Goal: Task Accomplishment & Management: Manage account settings

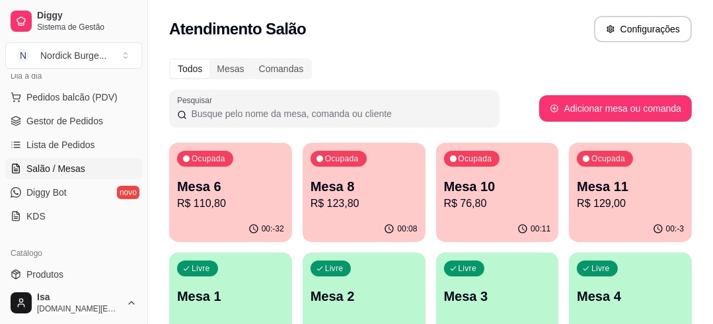
click at [509, 202] on p "R$ 76,80" at bounding box center [497, 204] width 107 height 16
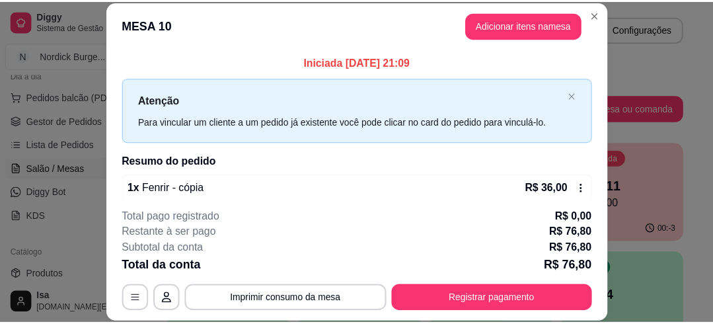
scroll to position [40, 0]
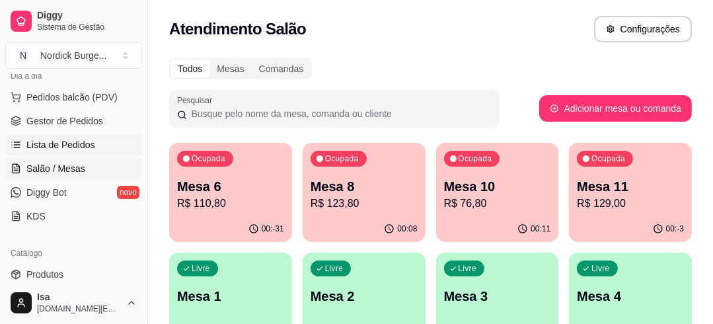
click at [74, 138] on span "Lista de Pedidos" at bounding box center [60, 144] width 69 height 13
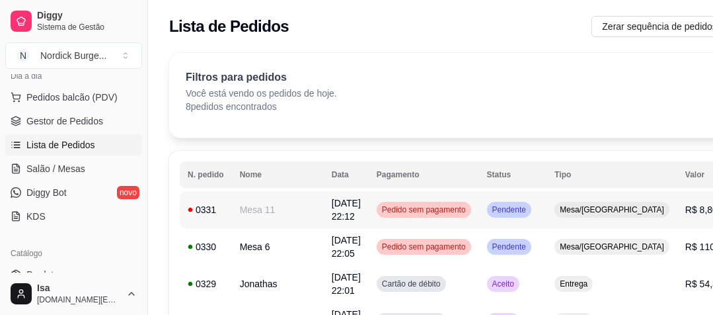
click at [214, 203] on div "0331" at bounding box center [206, 209] width 36 height 13
click at [50, 169] on span "Salão / Mesas" at bounding box center [55, 168] width 59 height 13
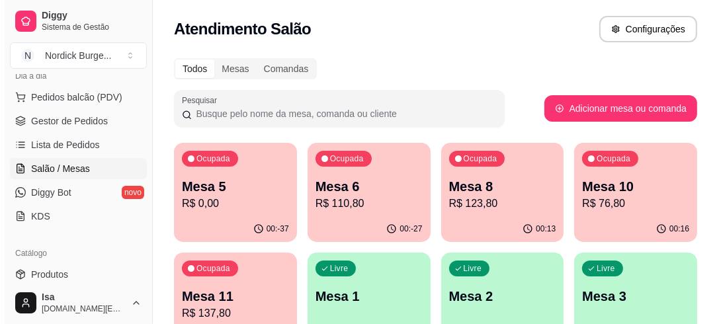
scroll to position [106, 0]
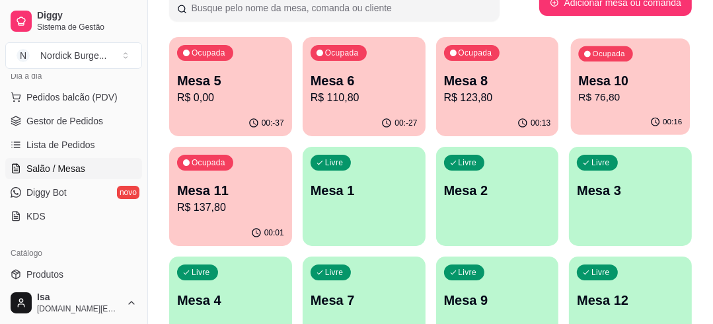
click at [585, 79] on p "Mesa 10" at bounding box center [631, 81] width 104 height 18
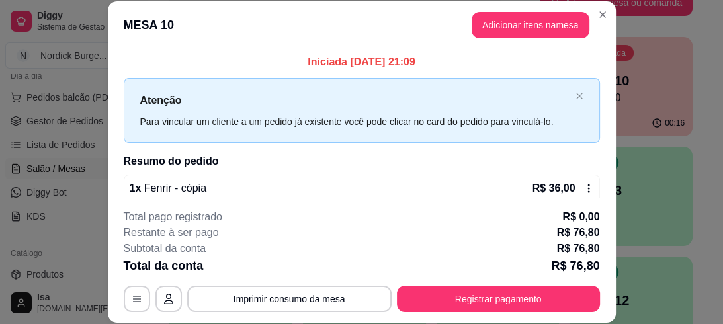
scroll to position [40, 0]
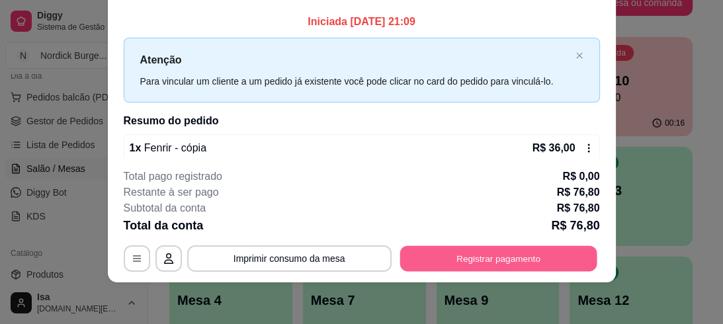
click at [510, 261] on button "Registrar pagamento" at bounding box center [497, 258] width 197 height 26
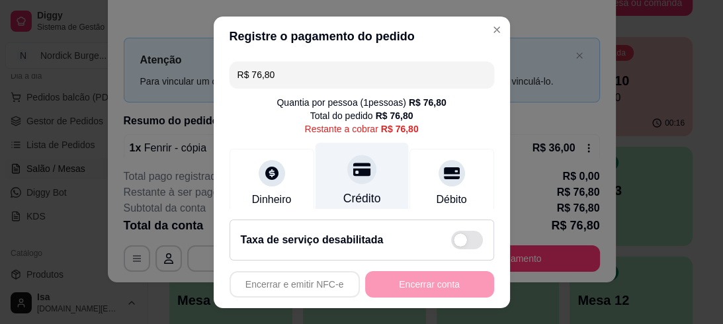
click at [347, 181] on div at bounding box center [361, 169] width 29 height 29
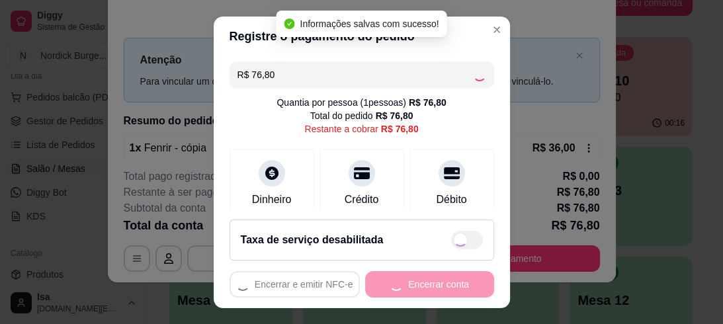
type input "R$ 0,00"
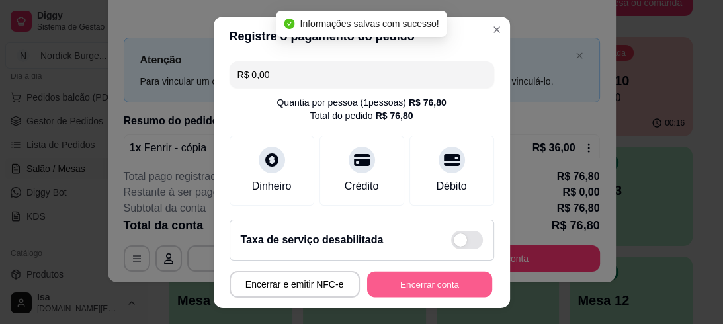
click at [407, 281] on button "Encerrar conta" at bounding box center [429, 284] width 125 height 26
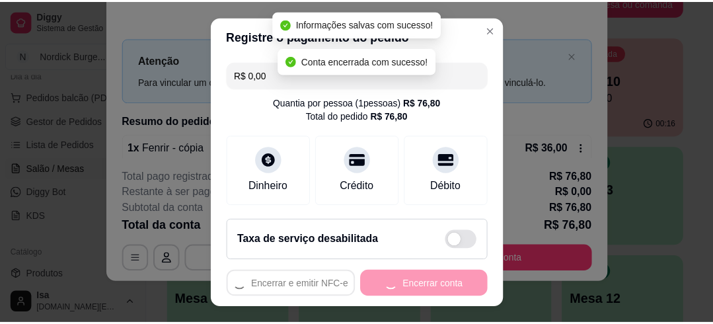
scroll to position [0, 0]
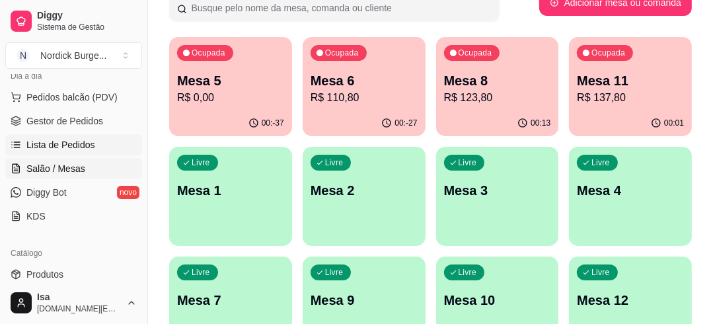
click at [91, 153] on link "Lista de Pedidos" at bounding box center [73, 144] width 137 height 21
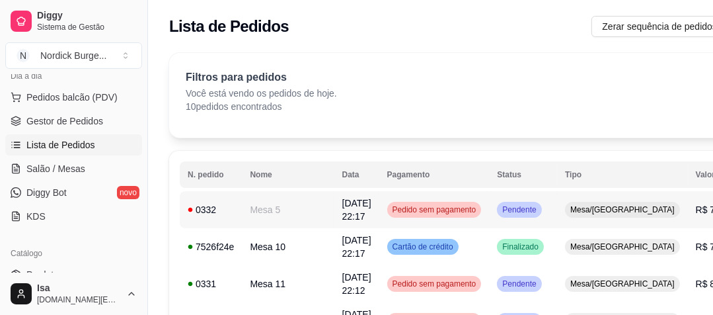
click at [265, 218] on td "Mesa 5" at bounding box center [288, 209] width 92 height 37
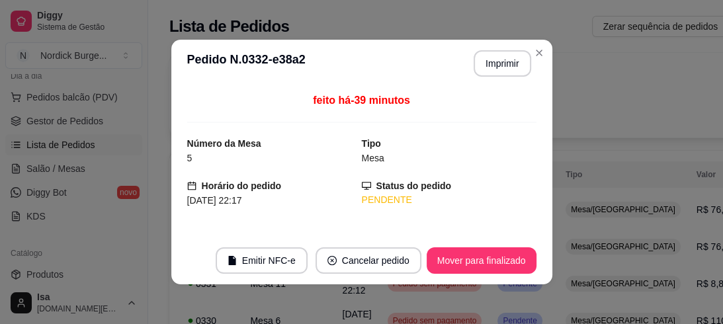
click at [501, 77] on header "**********" at bounding box center [361, 64] width 381 height 48
click at [499, 66] on button "Imprimir" at bounding box center [502, 64] width 56 height 26
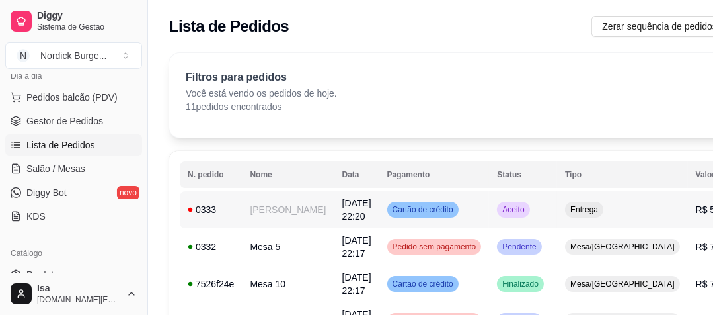
click at [273, 201] on td "[PERSON_NAME]" at bounding box center [288, 209] width 92 height 37
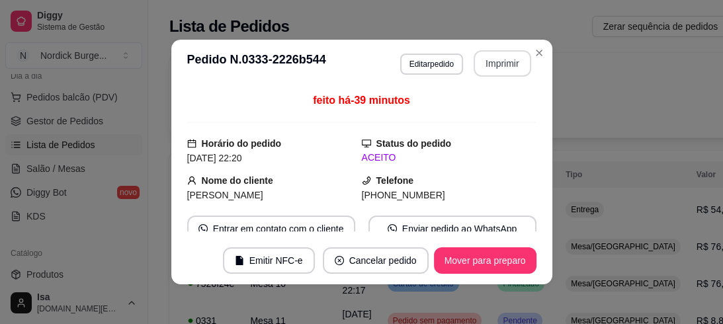
click at [508, 50] on button "Imprimir" at bounding box center [502, 63] width 58 height 26
click at [489, 71] on button "Imprimir" at bounding box center [502, 63] width 58 height 26
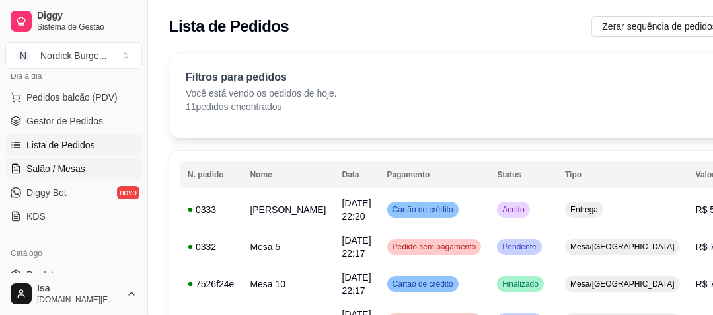
click at [33, 170] on span "Salão / Mesas" at bounding box center [55, 168] width 59 height 13
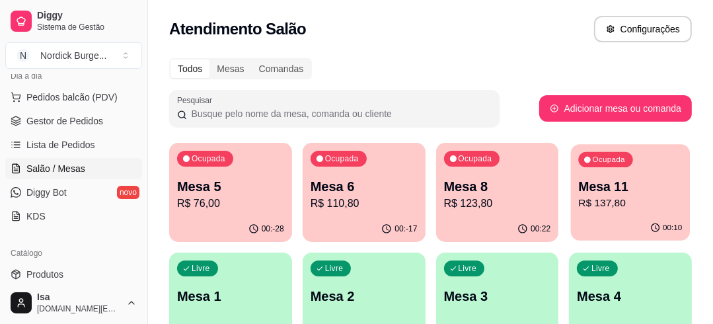
click at [595, 201] on p "R$ 137,80" at bounding box center [631, 203] width 104 height 15
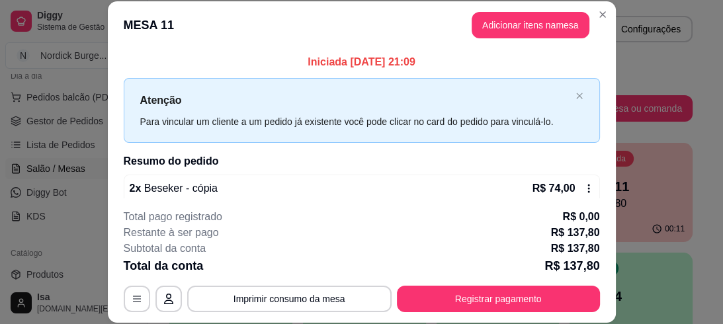
scroll to position [40, 0]
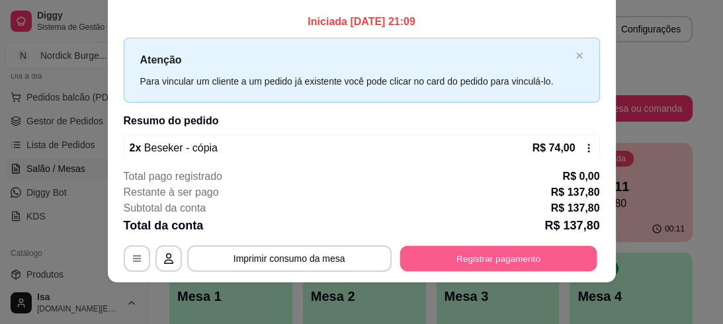
click at [444, 246] on button "Registrar pagamento" at bounding box center [497, 258] width 197 height 26
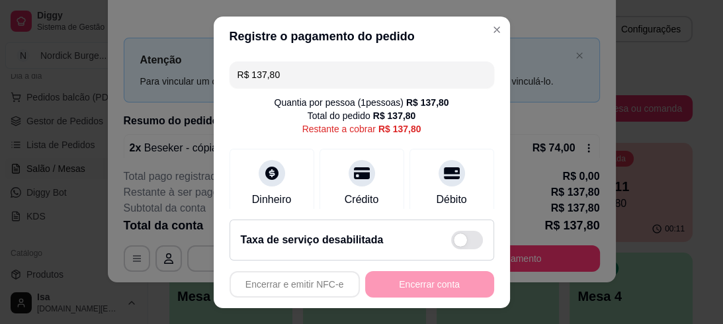
scroll to position [186, 0]
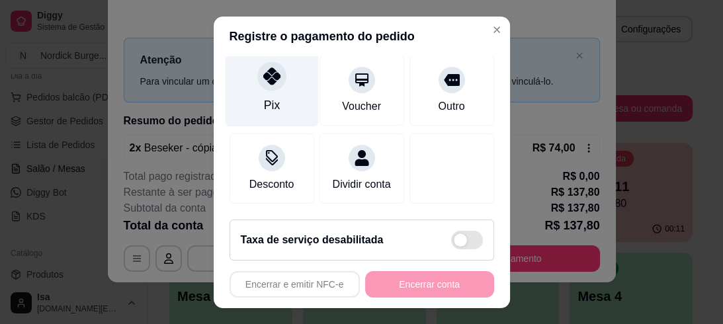
click at [262, 67] on icon at bounding box center [270, 75] width 17 height 17
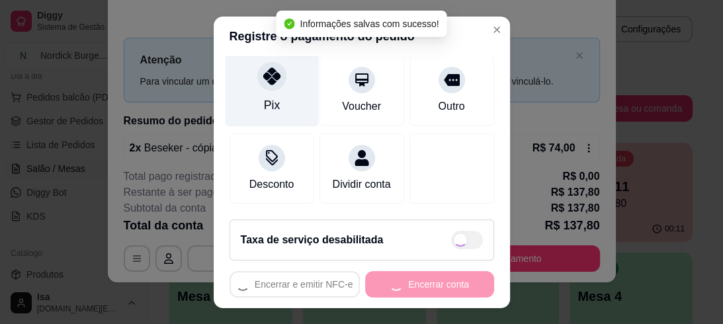
type input "R$ 0,00"
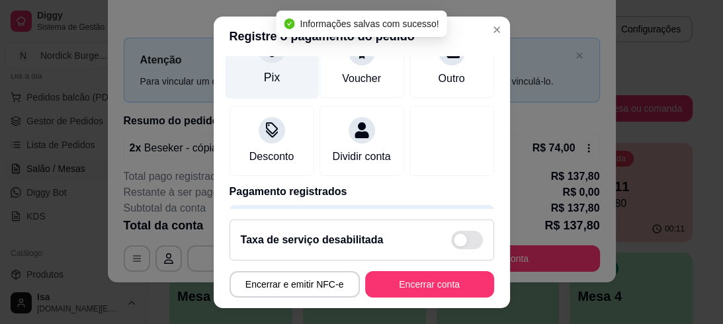
scroll to position [173, 0]
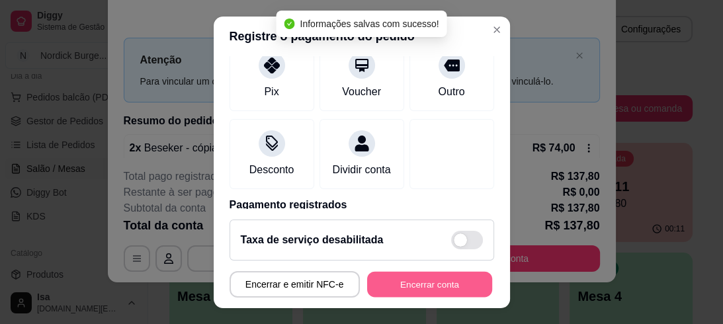
click at [434, 282] on button "Encerrar conta" at bounding box center [429, 284] width 125 height 26
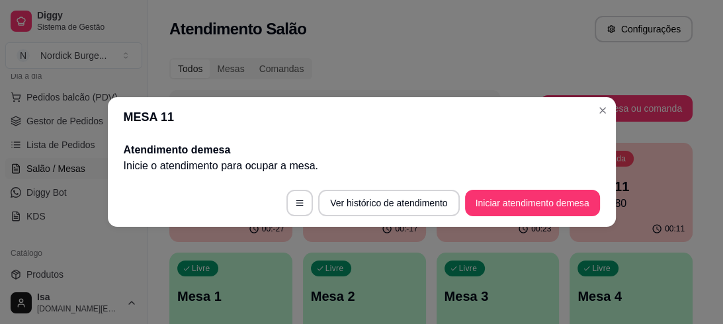
scroll to position [0, 0]
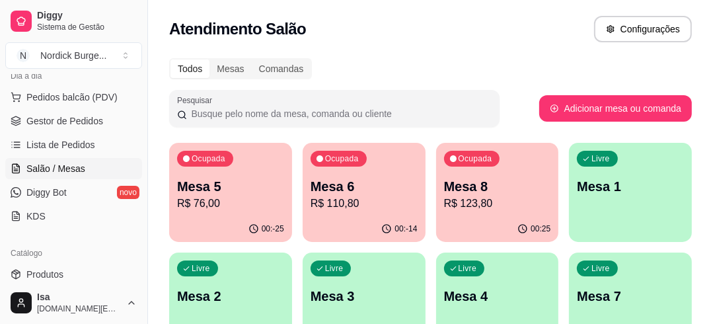
click at [473, 210] on p "R$ 123,80" at bounding box center [497, 204] width 107 height 16
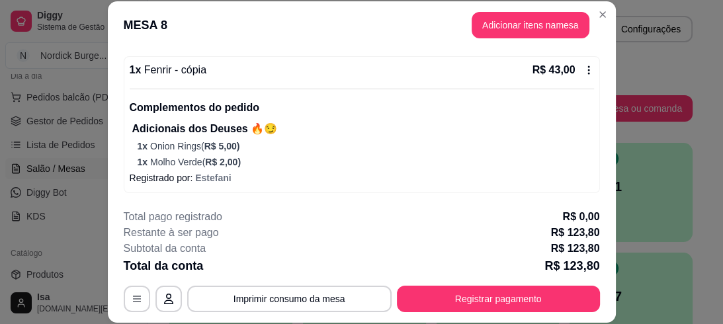
scroll to position [226, 0]
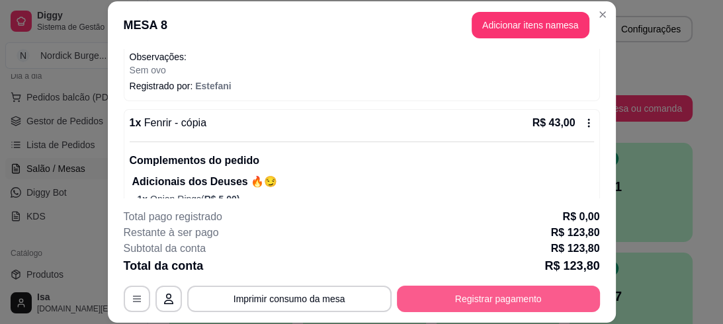
click at [473, 290] on button "Registrar pagamento" at bounding box center [498, 299] width 203 height 26
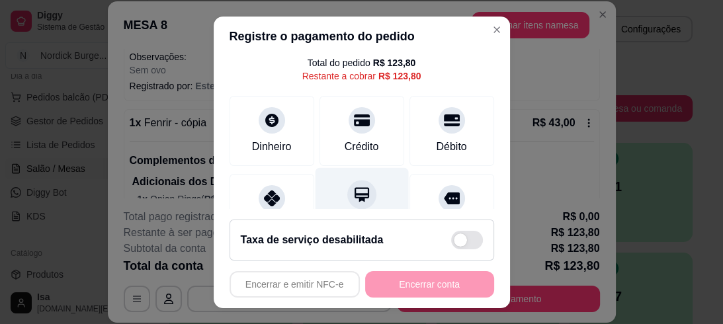
scroll to position [106, 0]
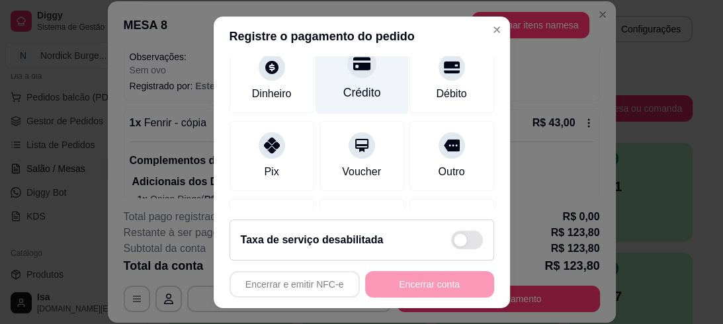
click at [362, 66] on div "Crédito" at bounding box center [361, 74] width 93 height 77
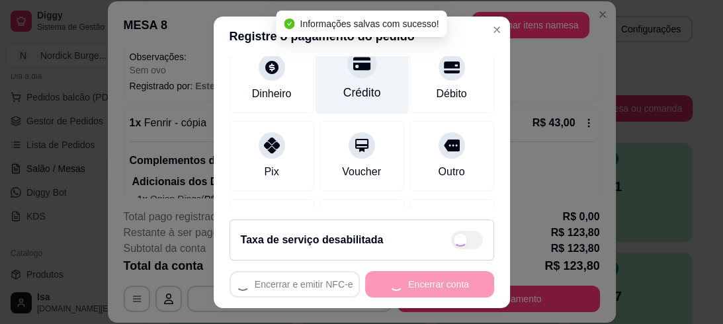
type input "R$ 0,00"
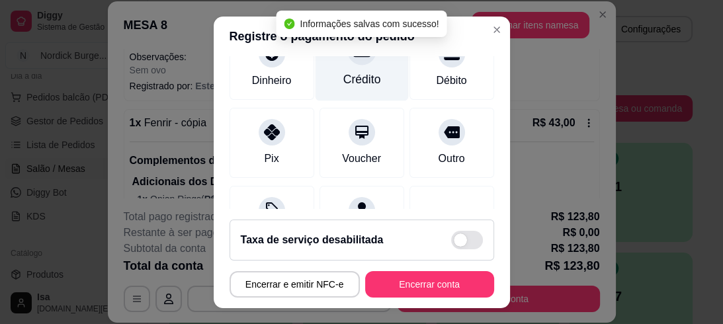
scroll to position [93, 0]
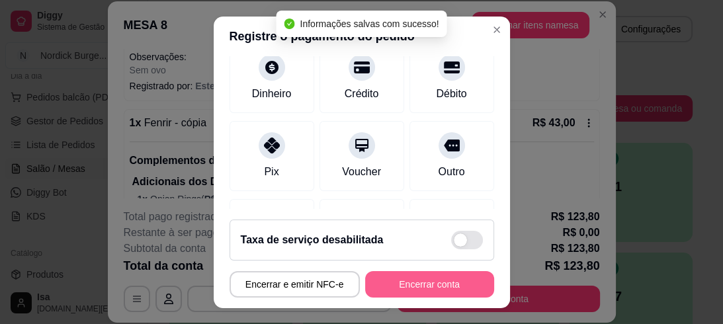
click at [436, 285] on button "Encerrar conta" at bounding box center [429, 284] width 129 height 26
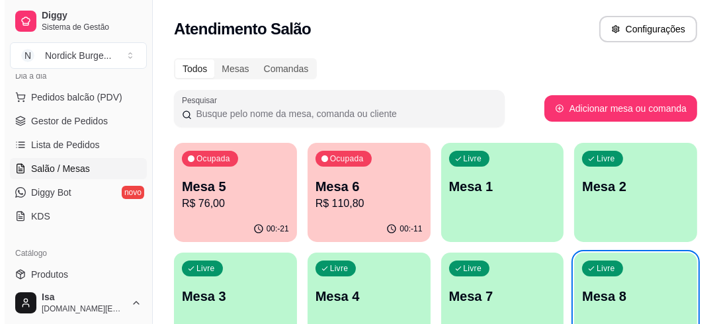
scroll to position [21, 0]
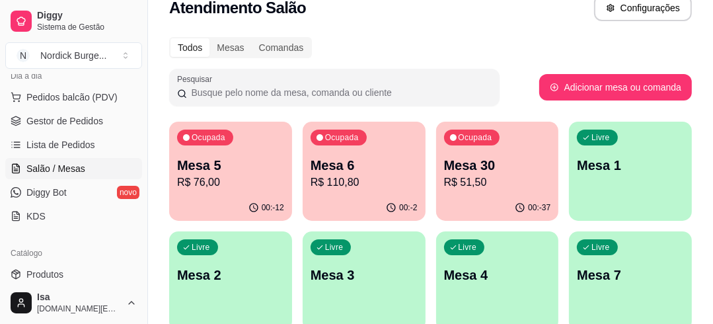
click at [513, 169] on p "Mesa 30" at bounding box center [497, 165] width 107 height 19
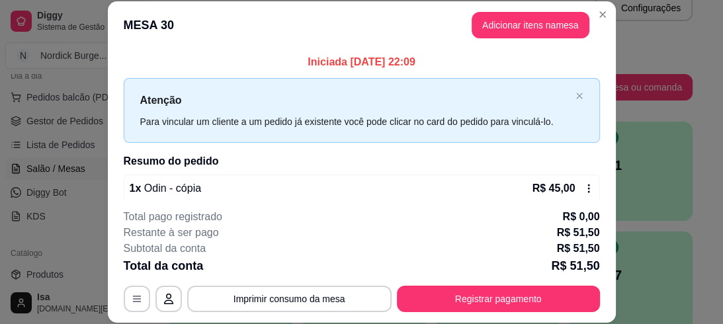
scroll to position [40, 0]
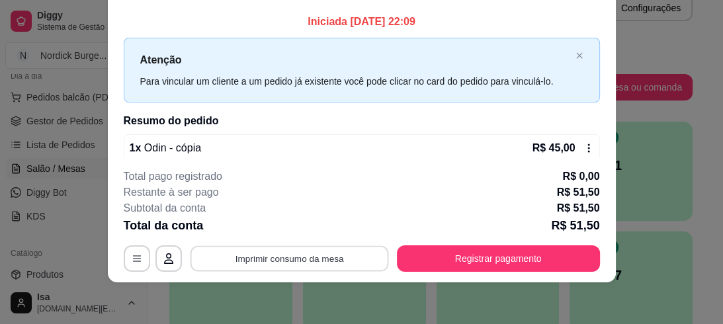
click at [239, 255] on button "Imprimir consumo da mesa" at bounding box center [289, 258] width 198 height 26
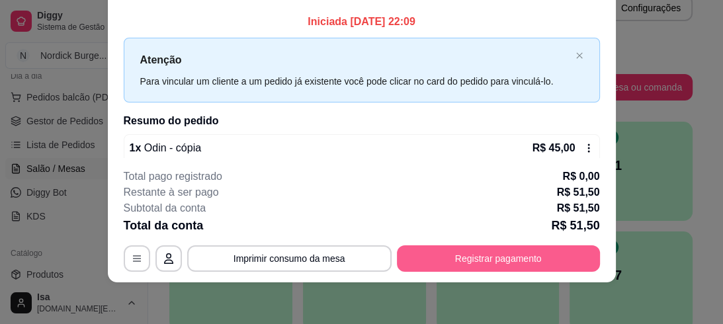
scroll to position [0, 0]
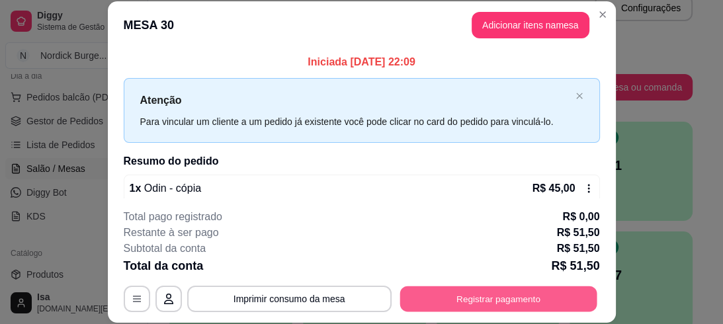
click at [508, 309] on button "Registrar pagamento" at bounding box center [497, 299] width 197 height 26
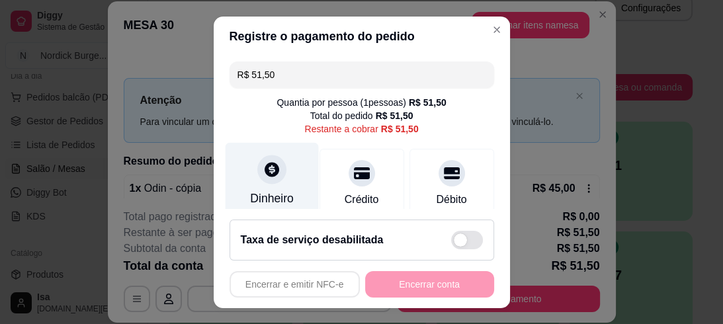
scroll to position [53, 0]
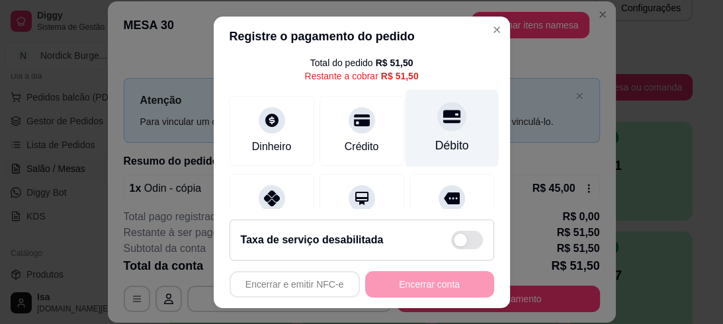
click at [426, 136] on div "Débito" at bounding box center [451, 127] width 93 height 77
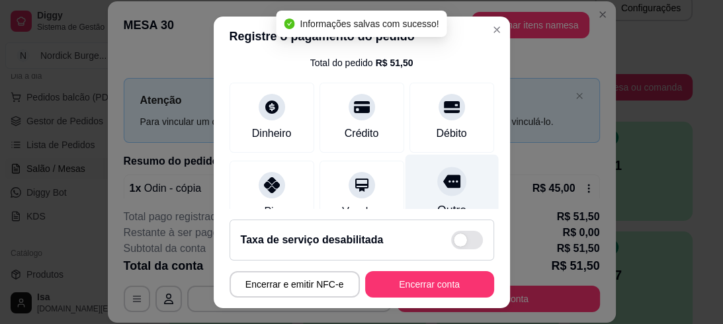
type input "R$ 0,00"
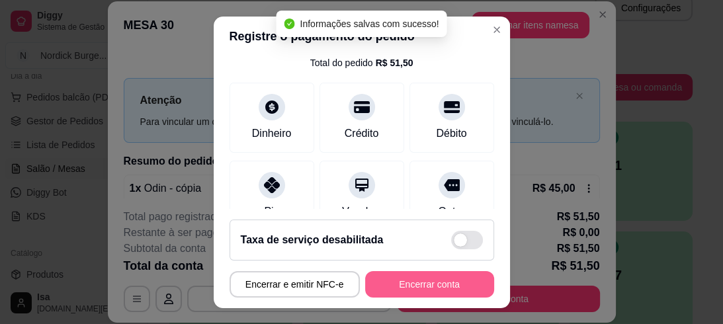
click at [424, 282] on button "Encerrar conta" at bounding box center [429, 284] width 129 height 26
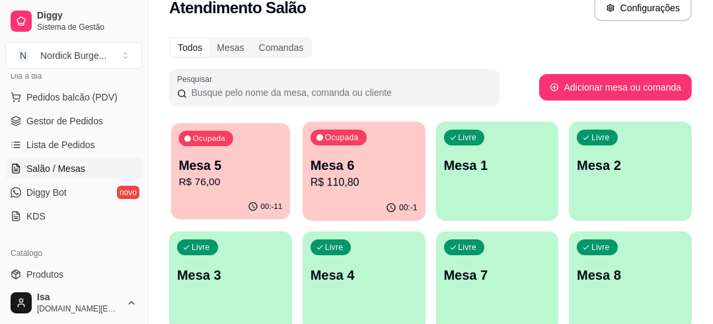
click at [210, 194] on button "Ocupada Mesa 5 R$ 76,00 00:-11" at bounding box center [230, 171] width 119 height 97
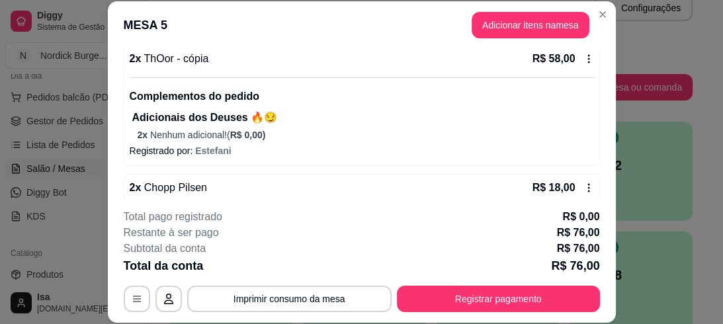
scroll to position [123, 0]
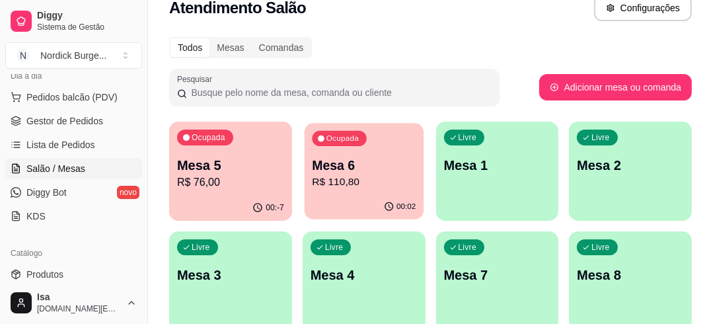
click at [347, 181] on p "R$ 110,80" at bounding box center [364, 182] width 104 height 15
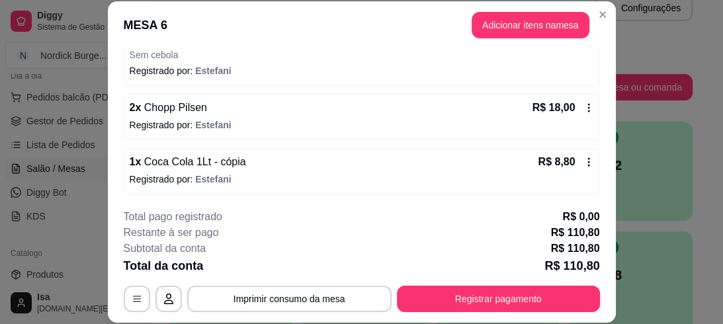
scroll to position [40, 0]
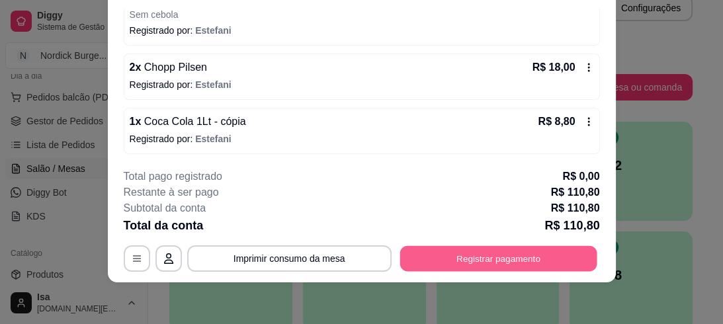
click at [447, 251] on button "Registrar pagamento" at bounding box center [497, 258] width 197 height 26
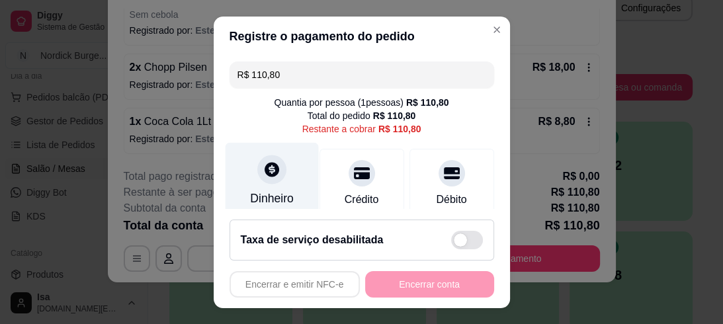
click at [251, 180] on div "Dinheiro" at bounding box center [271, 180] width 93 height 77
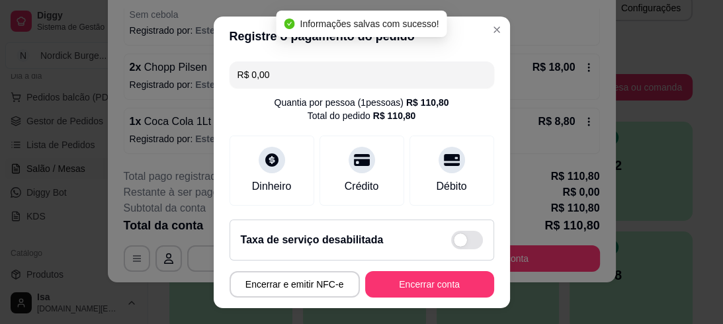
type input "R$ 0,00"
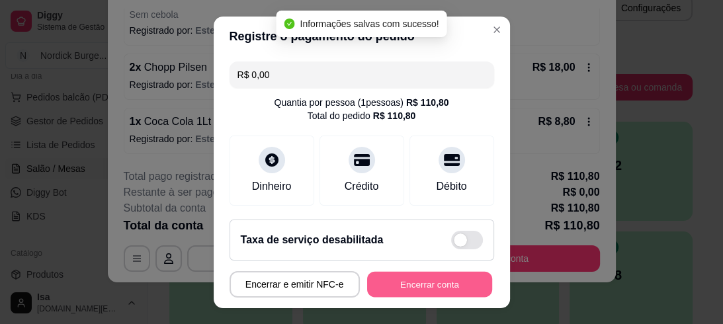
click at [422, 276] on button "Encerrar conta" at bounding box center [429, 284] width 125 height 26
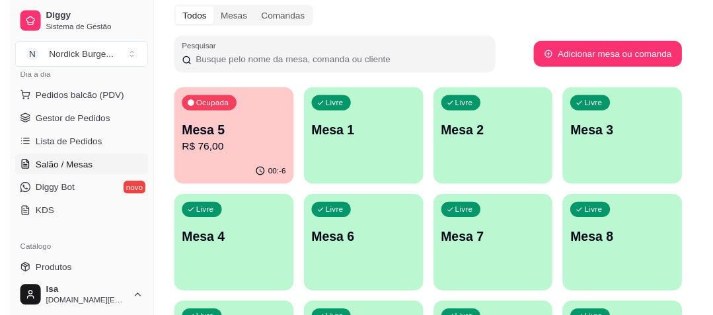
scroll to position [0, 0]
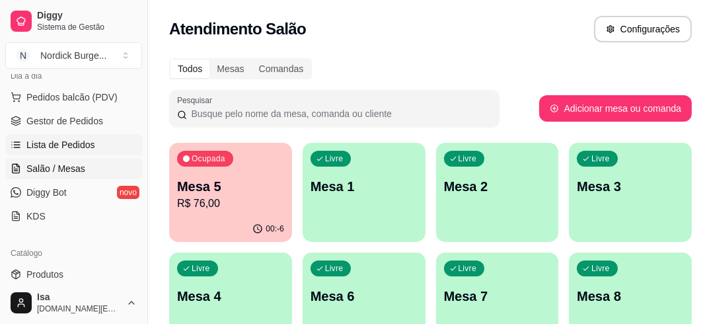
click at [67, 140] on span "Lista de Pedidos" at bounding box center [60, 144] width 69 height 13
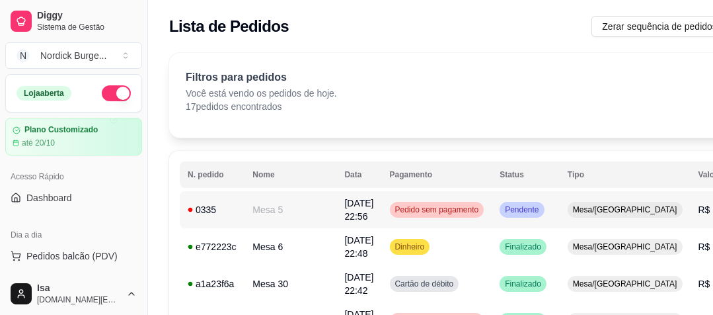
click at [222, 222] on td "0335" at bounding box center [212, 209] width 65 height 37
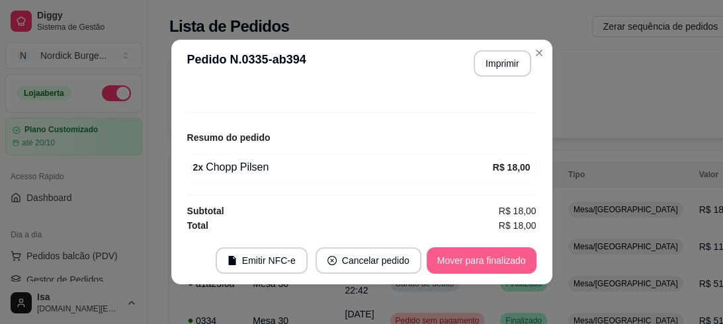
scroll to position [3, 0]
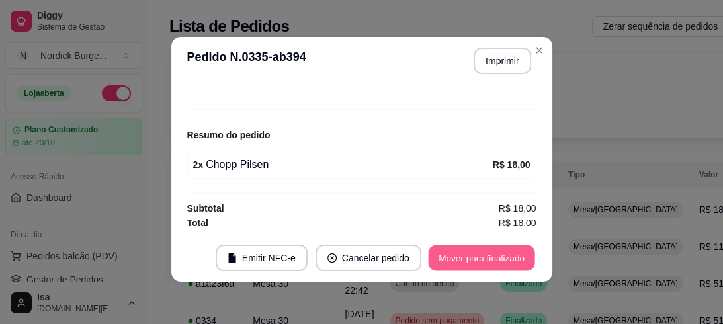
click at [473, 259] on button "Mover para finalizado" at bounding box center [481, 258] width 106 height 26
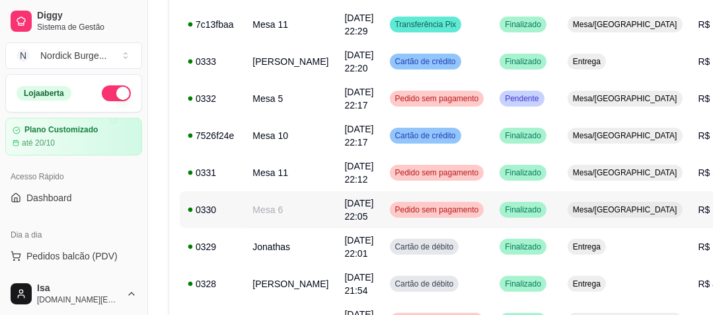
scroll to position [423, 0]
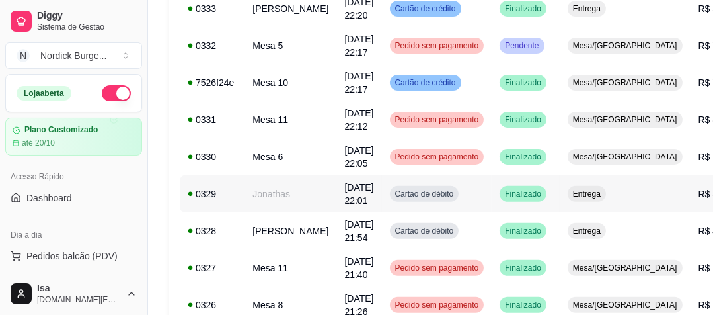
click at [257, 204] on td "Jonathas" at bounding box center [291, 193] width 92 height 37
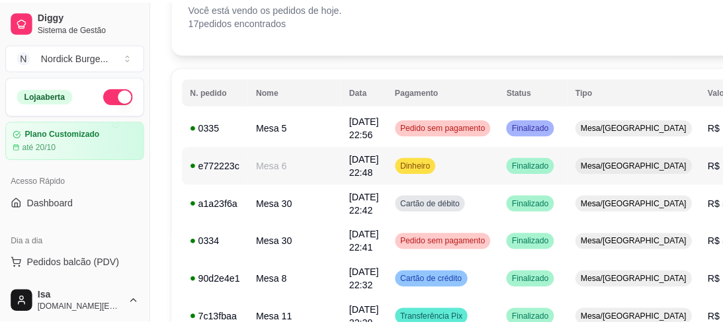
scroll to position [244, 0]
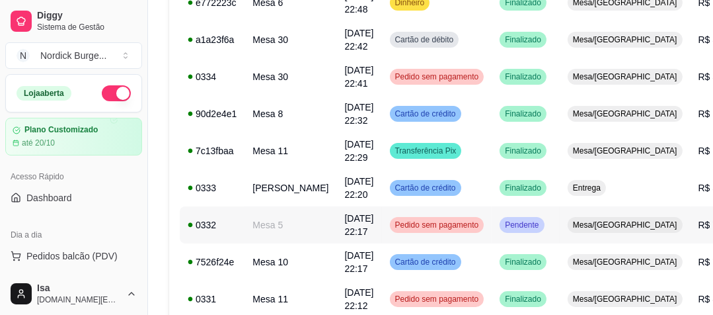
click at [284, 229] on td "Mesa 5" at bounding box center [291, 224] width 92 height 37
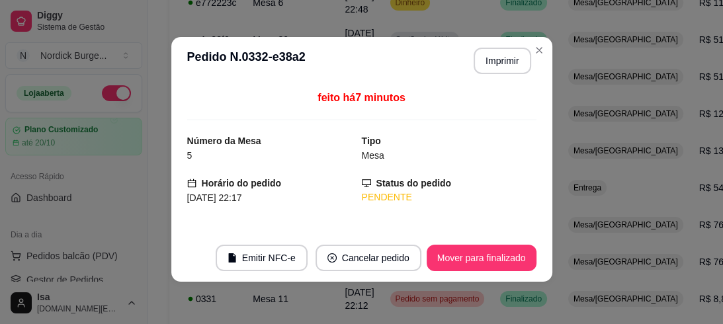
scroll to position [210, 0]
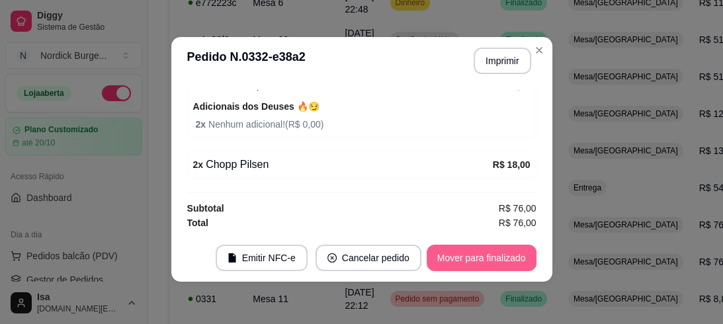
click at [460, 251] on button "Mover para finalizado" at bounding box center [481, 258] width 110 height 26
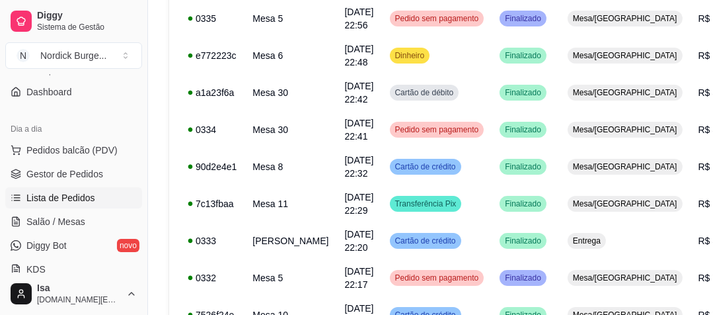
scroll to position [159, 0]
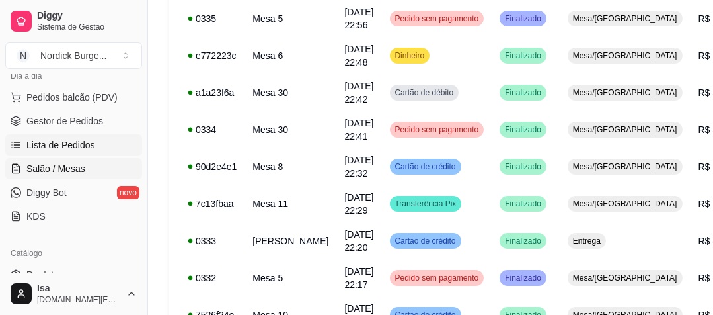
click at [47, 165] on span "Salão / Mesas" at bounding box center [55, 168] width 59 height 13
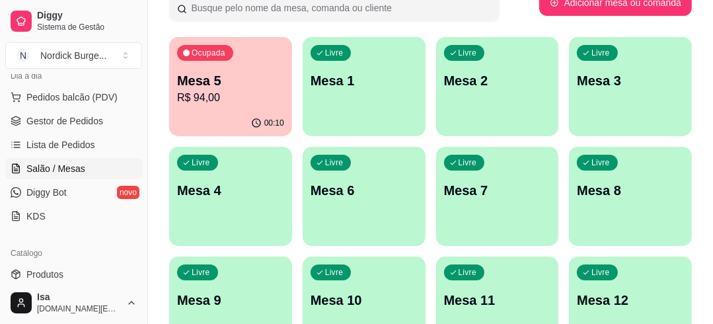
scroll to position [53, 0]
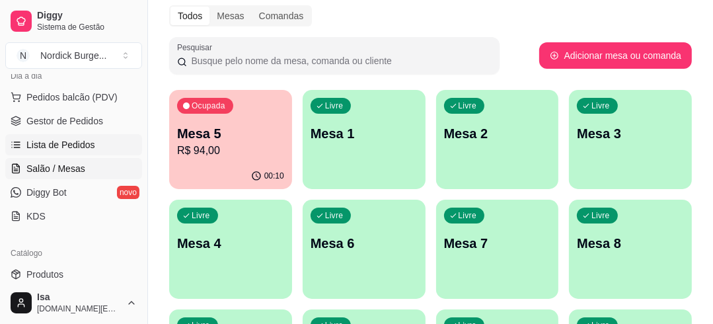
click at [17, 145] on icon at bounding box center [17, 145] width 6 height 0
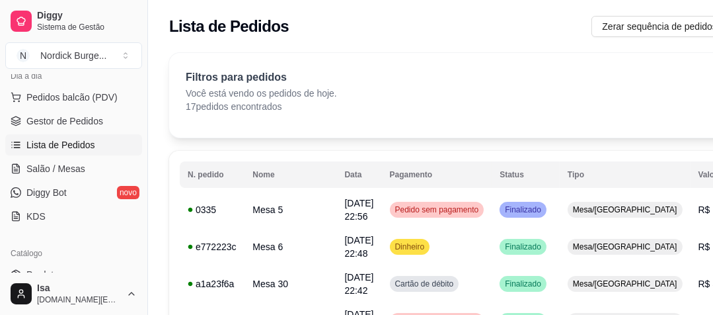
scroll to position [212, 0]
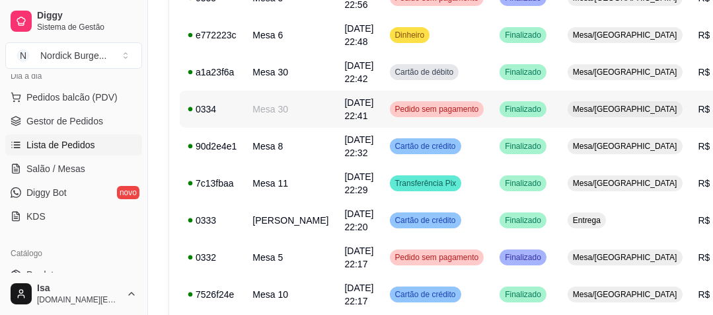
click at [225, 111] on div "0334" at bounding box center [212, 108] width 49 height 13
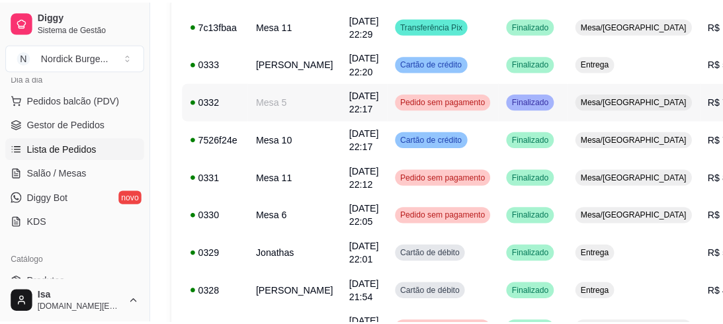
scroll to position [423, 0]
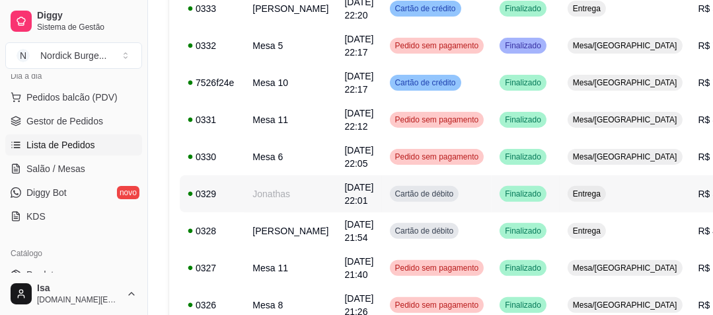
click at [258, 193] on td "Jonathas" at bounding box center [291, 193] width 92 height 37
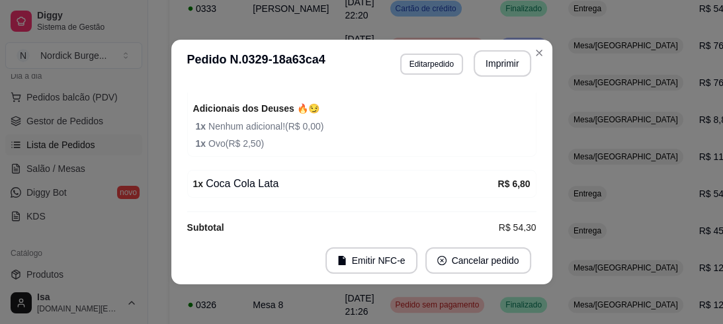
scroll to position [439, 0]
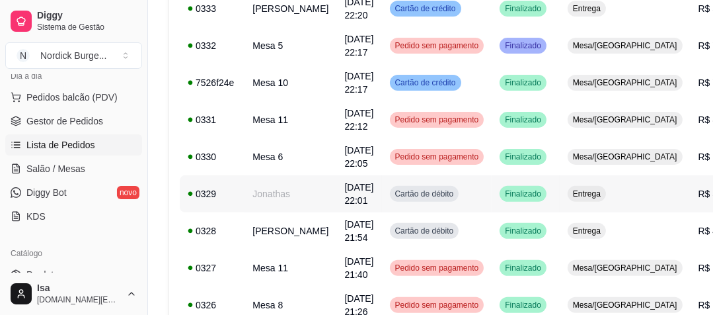
click at [267, 191] on td "Jonathas" at bounding box center [291, 193] width 92 height 37
click at [337, 183] on td "[DATE] 22:01" at bounding box center [359, 193] width 45 height 37
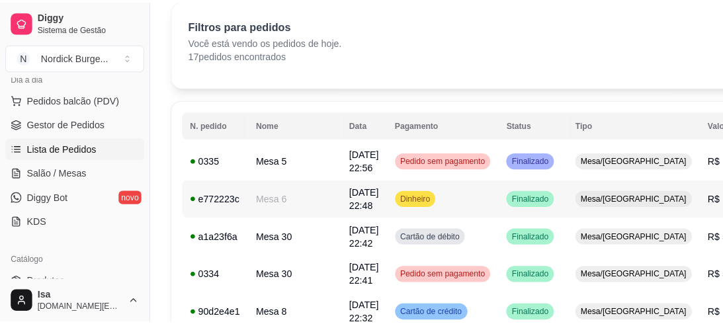
scroll to position [106, 0]
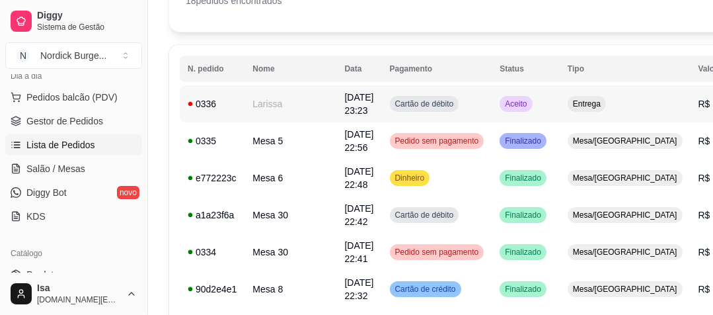
click at [204, 97] on div "0336" at bounding box center [212, 103] width 49 height 13
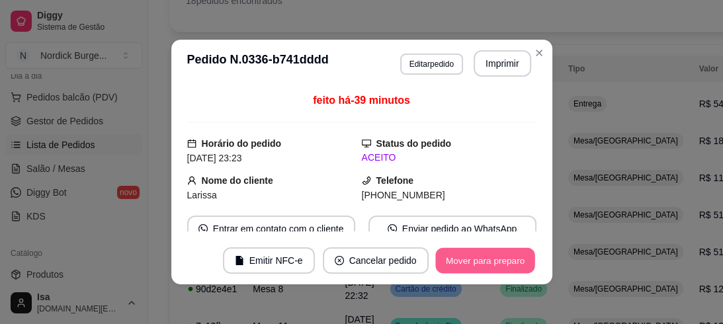
click at [469, 262] on button "Mover para preparo" at bounding box center [484, 261] width 99 height 26
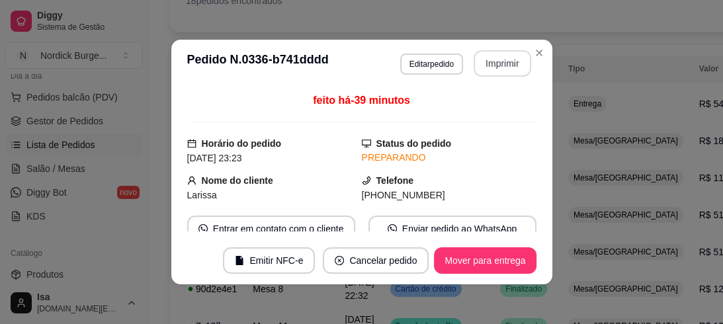
click at [490, 52] on button "Imprimir" at bounding box center [502, 63] width 58 height 26
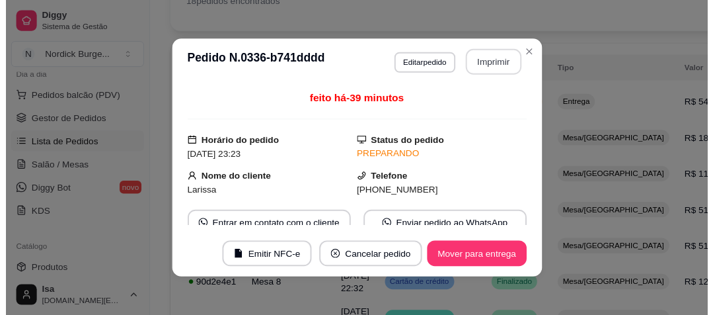
scroll to position [0, 0]
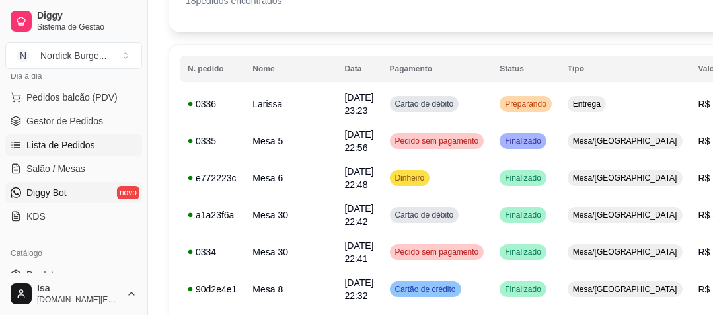
click at [48, 190] on span "Diggy Bot" at bounding box center [46, 192] width 40 height 13
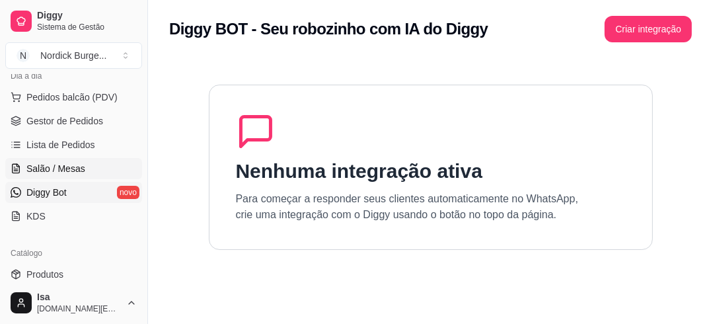
click at [31, 162] on span "Salão / Mesas" at bounding box center [55, 168] width 59 height 13
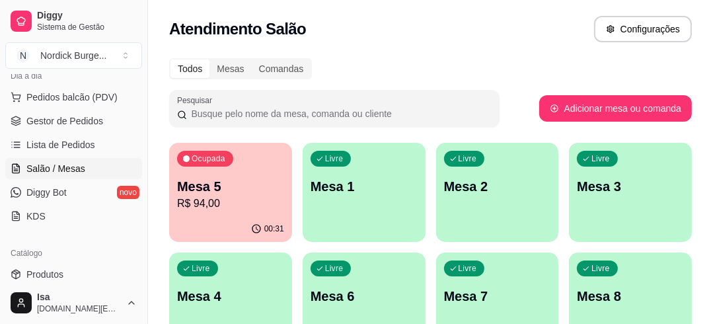
click at [214, 192] on p "Mesa 5" at bounding box center [230, 186] width 107 height 19
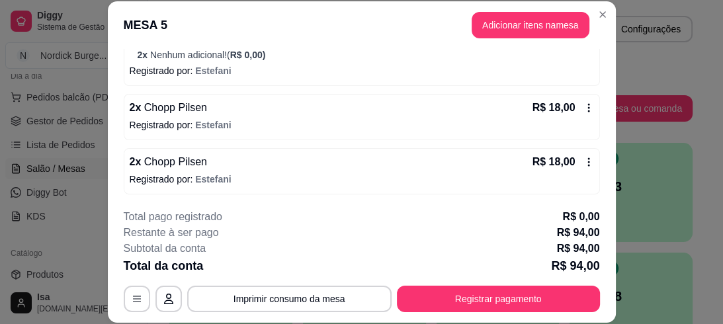
scroll to position [40, 0]
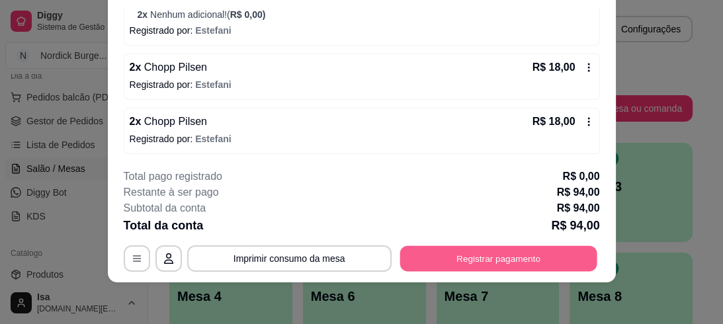
click at [432, 261] on button "Registrar pagamento" at bounding box center [497, 258] width 197 height 26
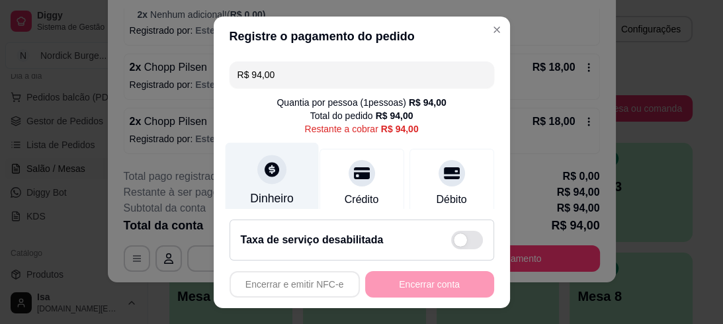
scroll to position [106, 0]
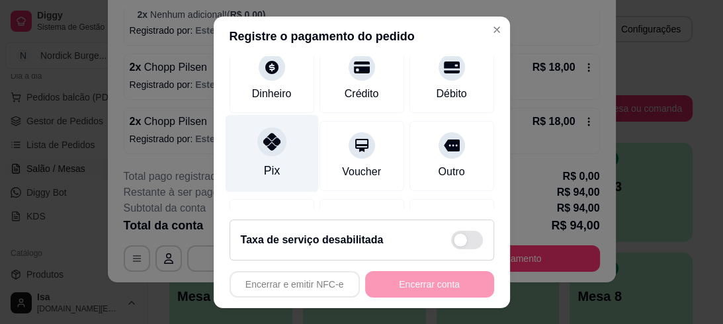
click at [263, 164] on div "Pix" at bounding box center [271, 170] width 16 height 17
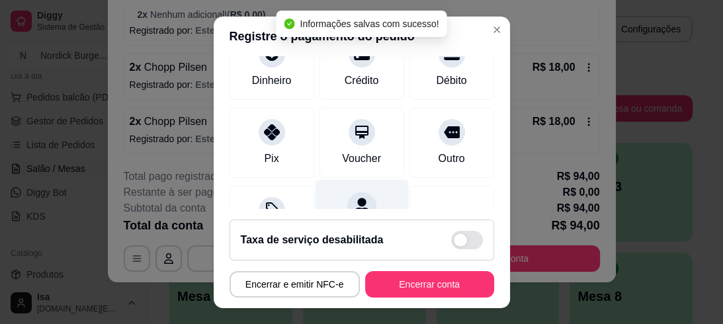
type input "R$ 0,00"
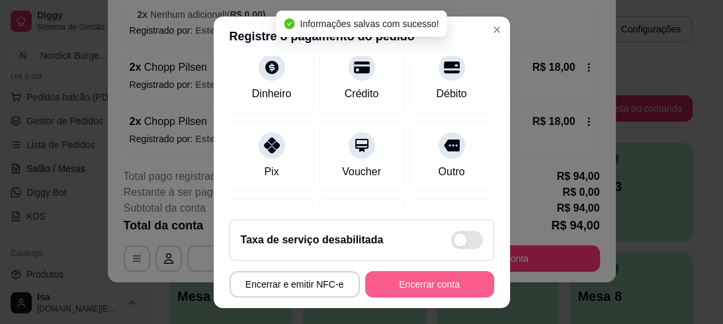
click at [377, 274] on button "Encerrar conta" at bounding box center [429, 284] width 129 height 26
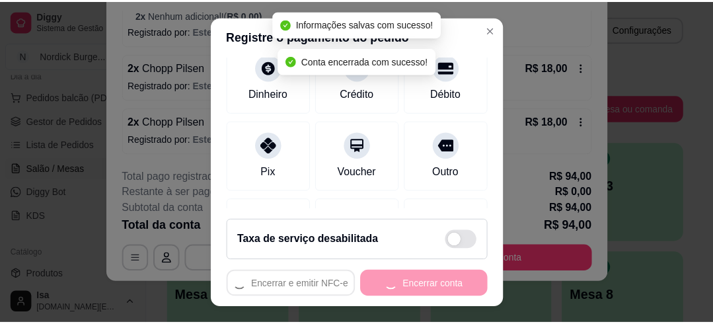
scroll to position [0, 0]
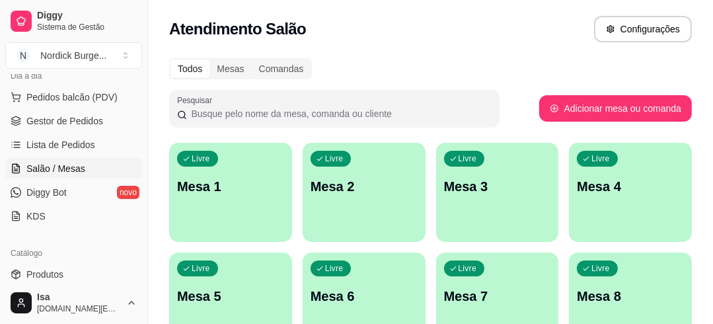
click at [227, 159] on div "Livre Mesa 1" at bounding box center [230, 184] width 123 height 83
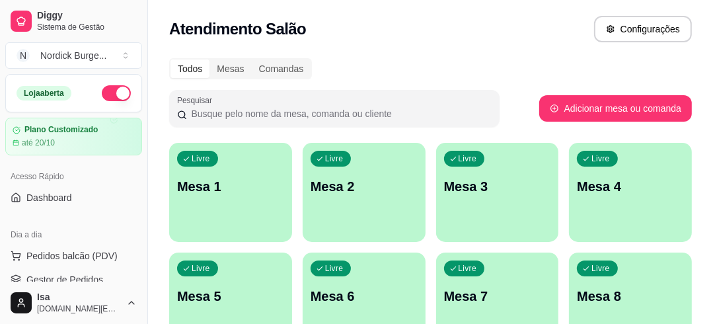
click at [110, 95] on button "button" at bounding box center [116, 93] width 29 height 16
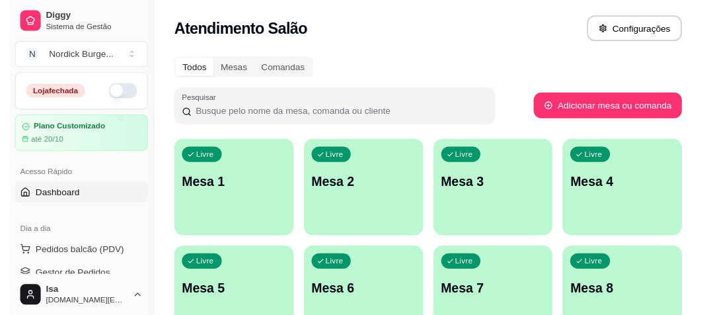
scroll to position [106, 0]
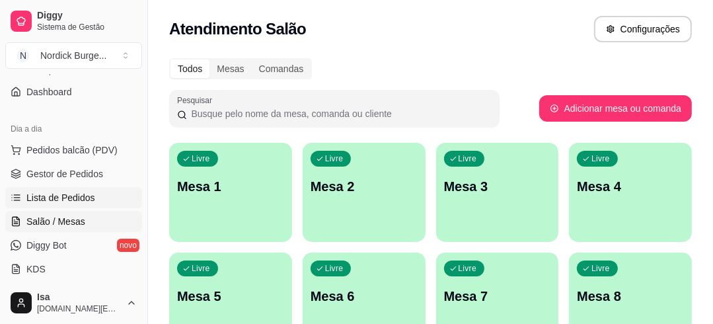
click at [45, 198] on span "Lista de Pedidos" at bounding box center [60, 197] width 69 height 13
